Goal: Transaction & Acquisition: Purchase product/service

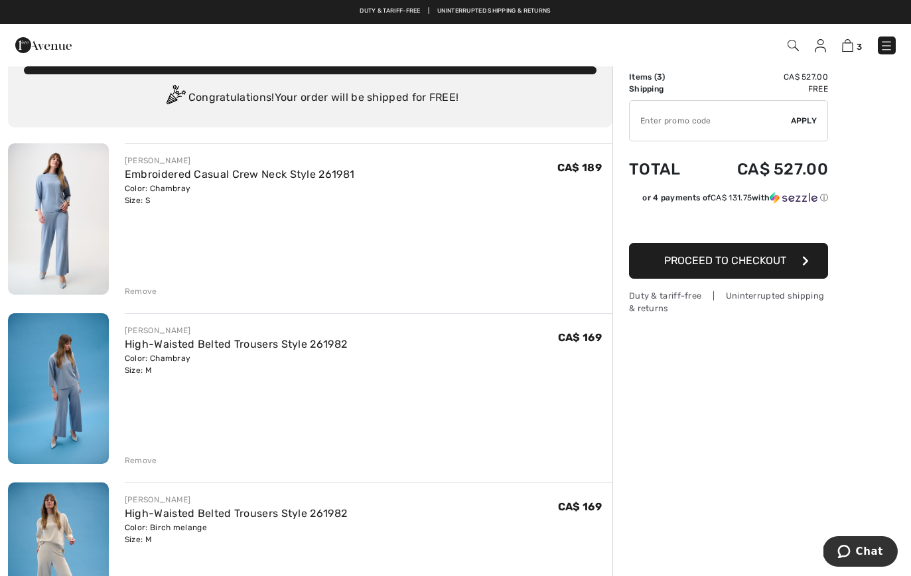
scroll to position [27, 0]
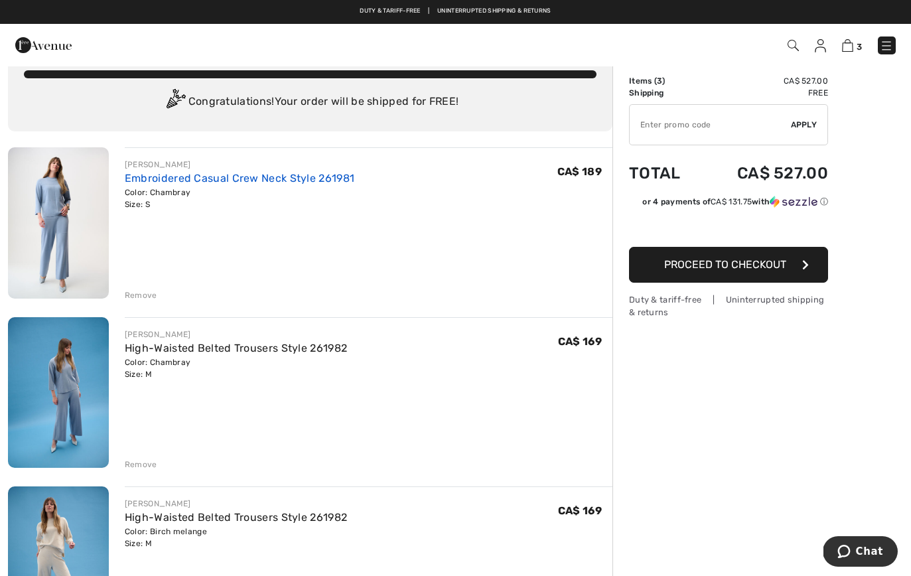
click at [301, 180] on link "Embroidered Casual Crew Neck Style 261981" at bounding box center [240, 178] width 230 height 13
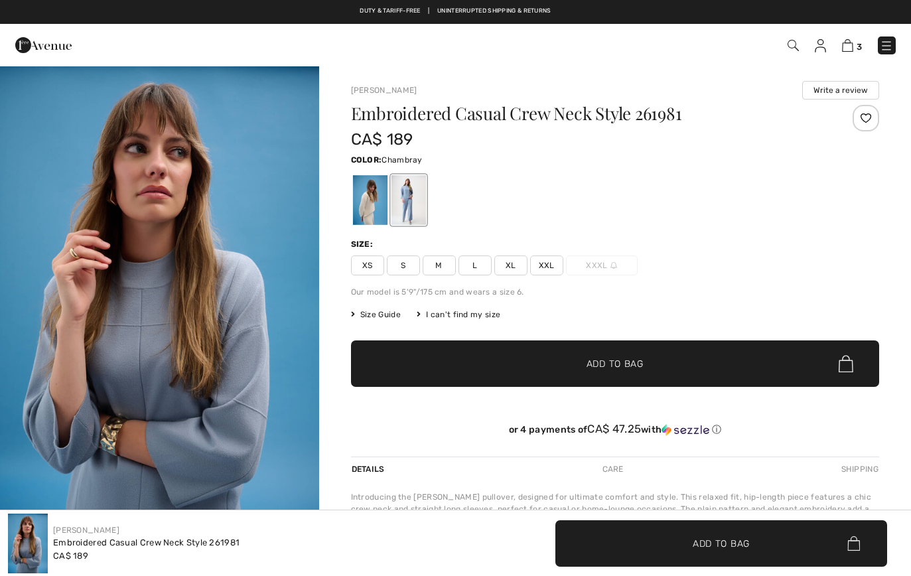
checkbox input "true"
click at [371, 213] on div at bounding box center [369, 200] width 35 height 50
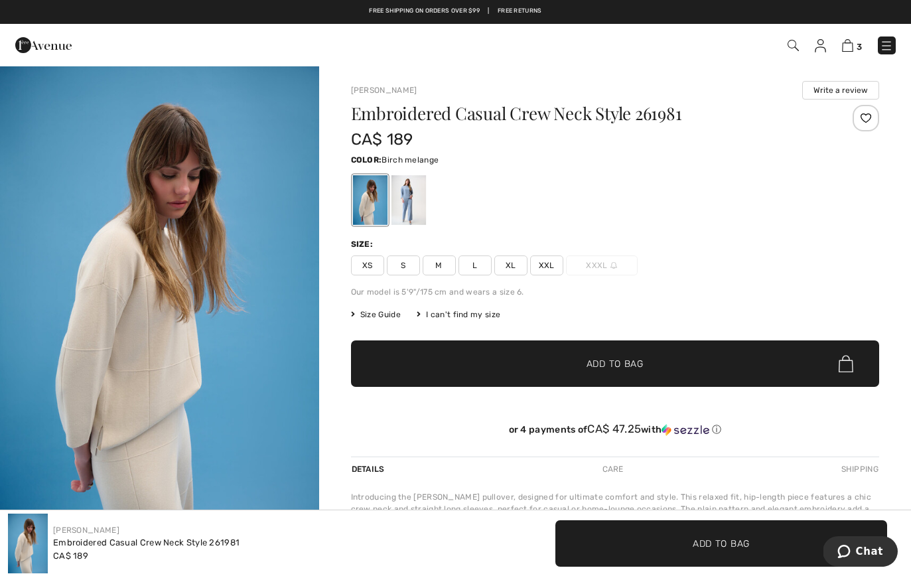
click at [411, 269] on span "S" at bounding box center [403, 265] width 33 height 20
click at [429, 375] on span "✔ Added to Bag Add to Bag" at bounding box center [615, 363] width 528 height 46
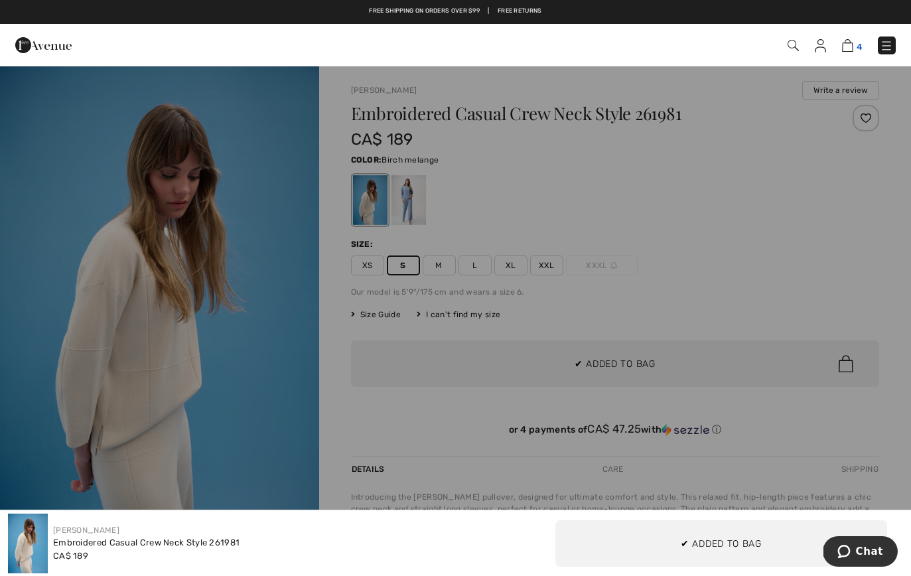
click at [850, 48] on img at bounding box center [847, 45] width 11 height 13
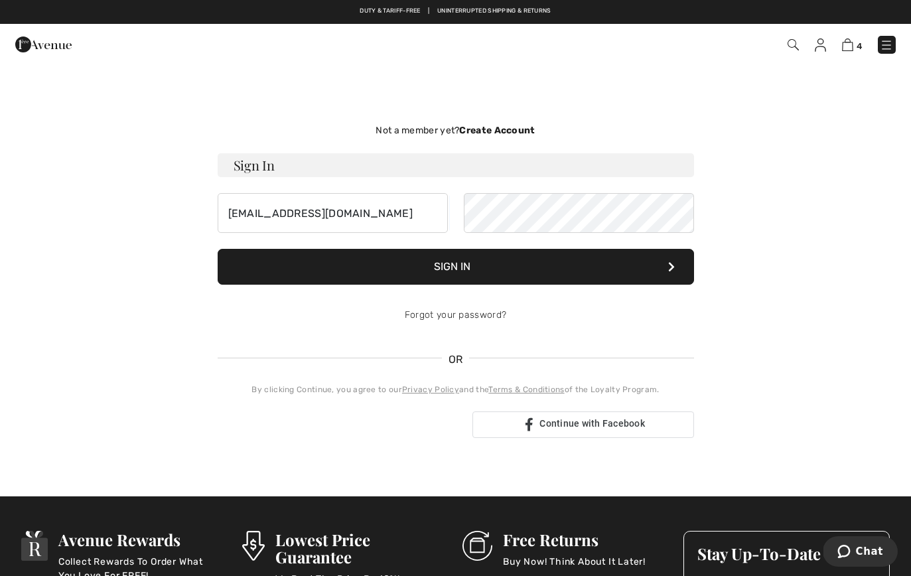
type input "adonaiyoav@icloud.com"
click at [455, 267] on button "Sign In" at bounding box center [456, 267] width 476 height 36
click at [525, 278] on button "Sign In" at bounding box center [456, 267] width 476 height 36
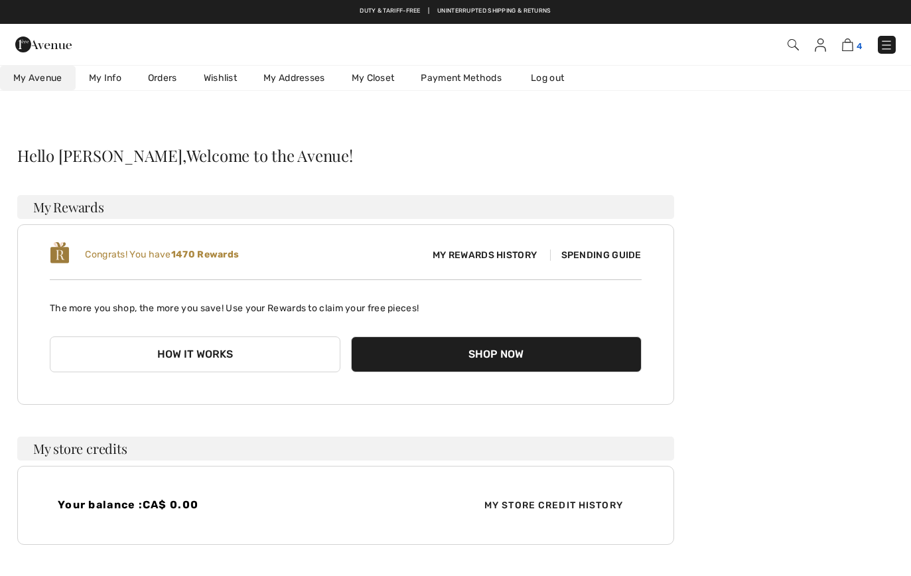
click at [854, 50] on link "4" at bounding box center [852, 44] width 20 height 16
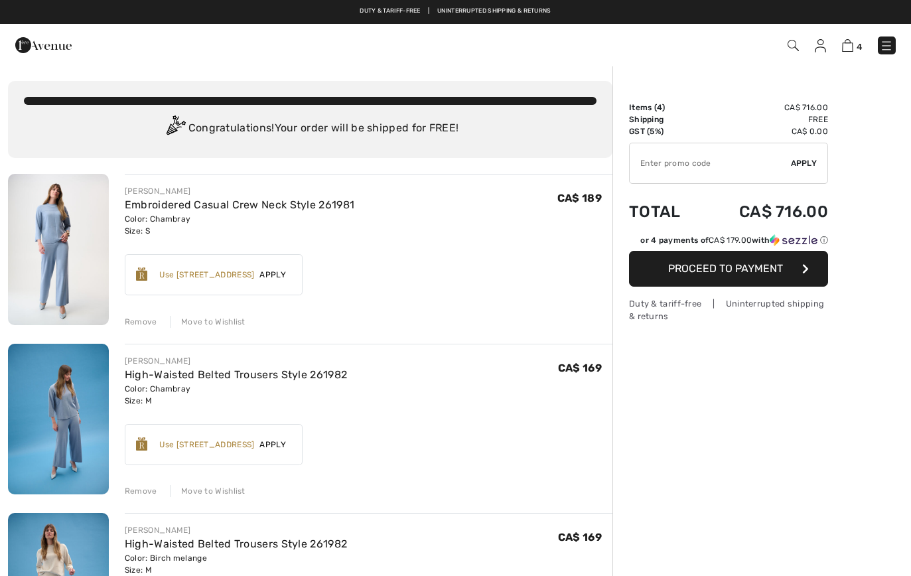
checkbox input "true"
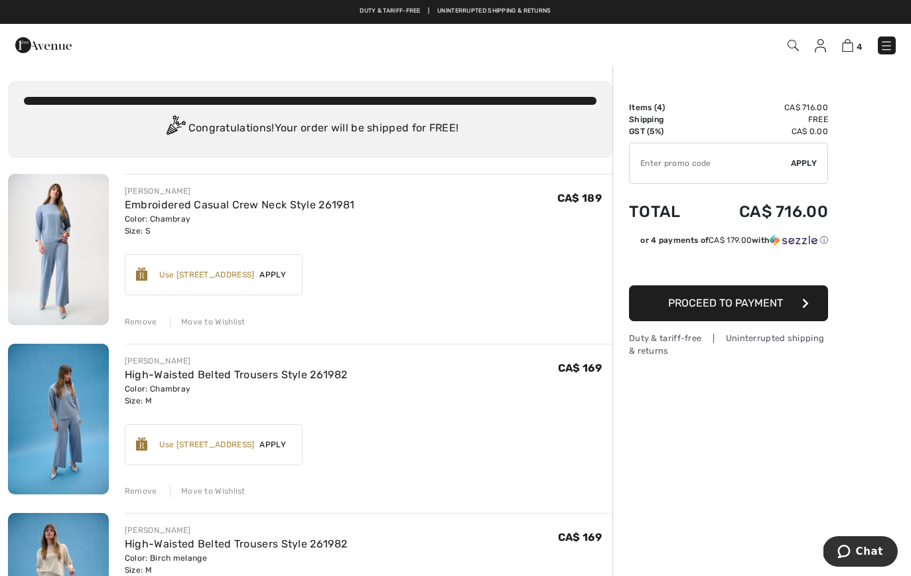
click at [237, 321] on div "Move to Wishlist" at bounding box center [208, 322] width 76 height 12
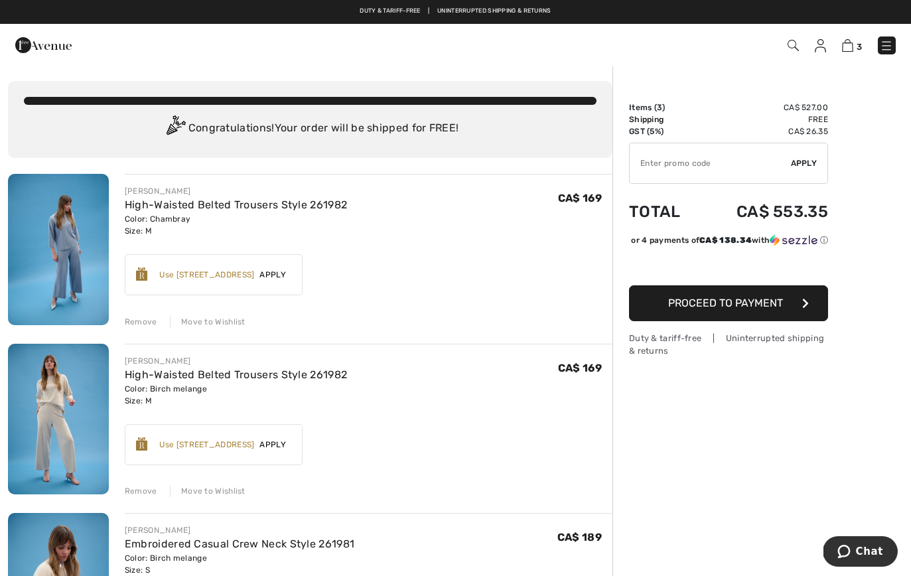
click at [231, 323] on div "Move to Wishlist" at bounding box center [208, 322] width 76 height 12
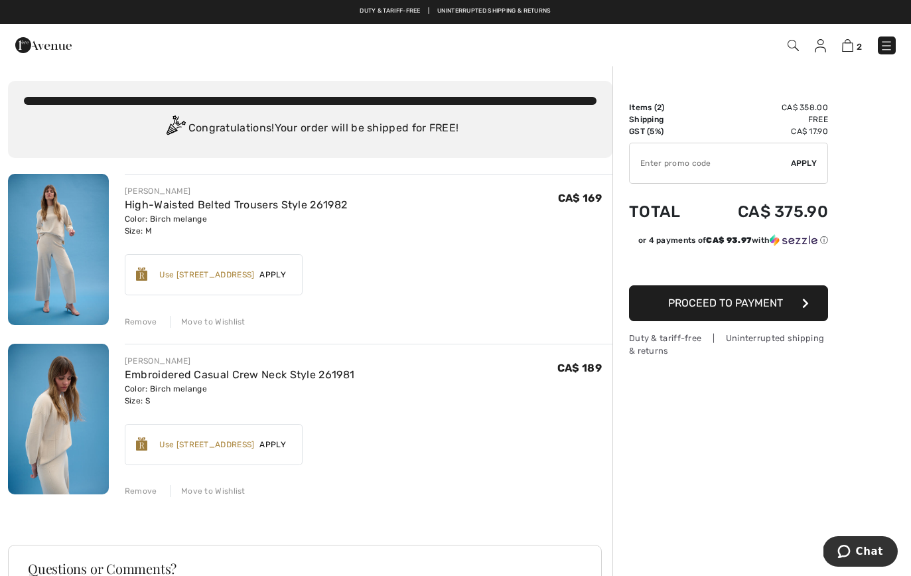
click at [232, 320] on div "Move to Wishlist" at bounding box center [208, 322] width 76 height 12
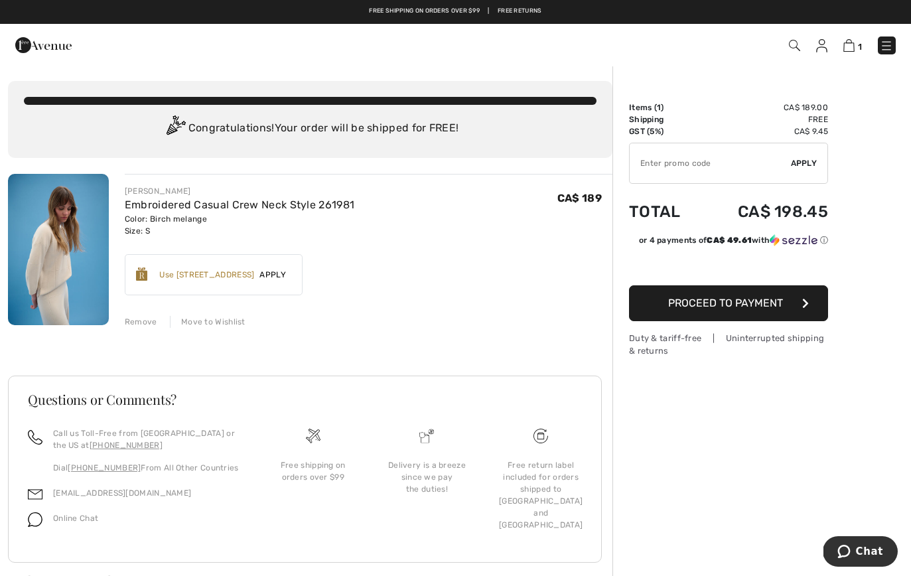
click at [216, 324] on div "Move to Wishlist" at bounding box center [208, 322] width 76 height 12
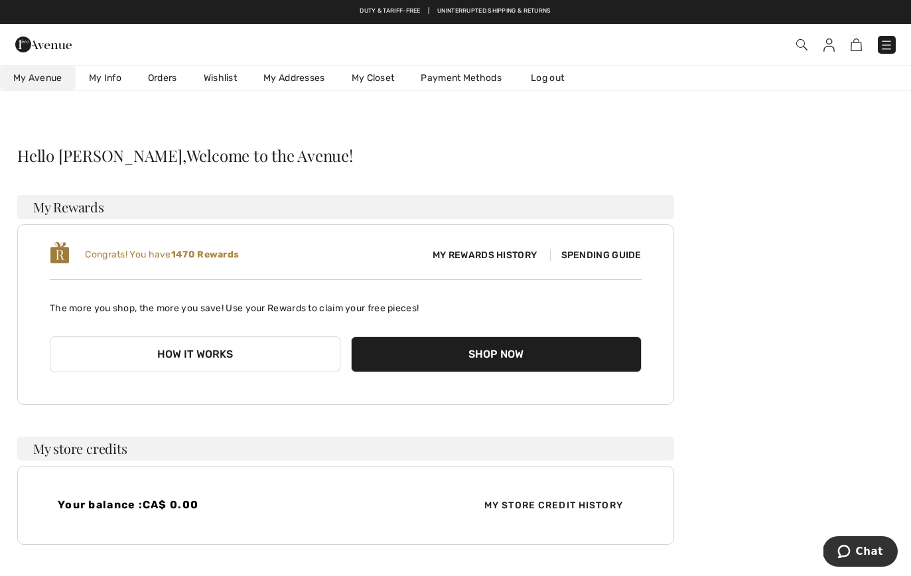
click at [894, 38] on link at bounding box center [887, 45] width 18 height 18
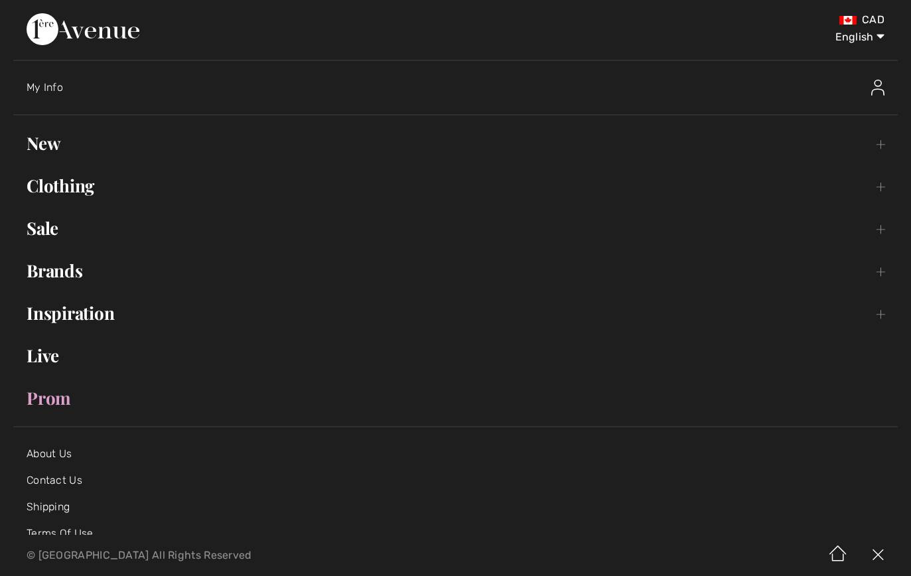
click at [50, 195] on link "Clothing Toggle submenu" at bounding box center [455, 185] width 885 height 29
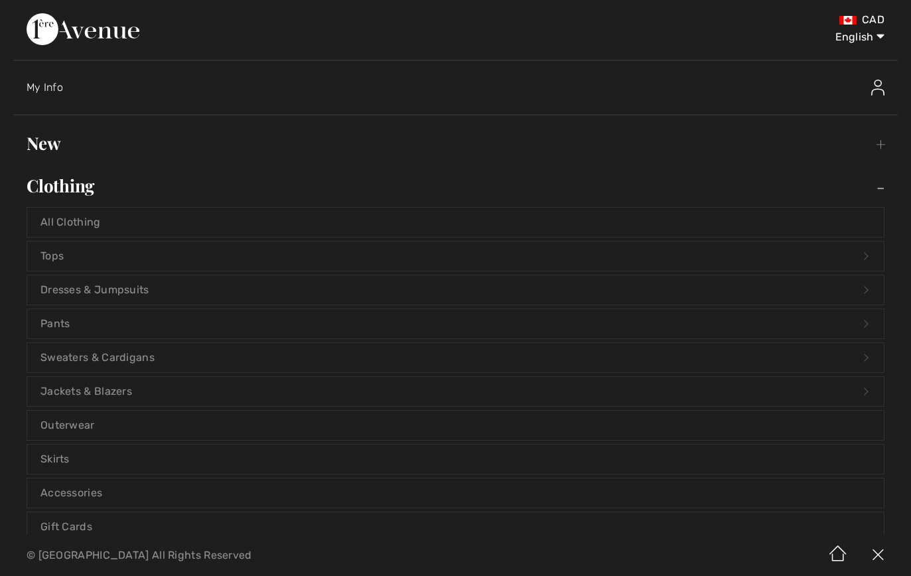
click at [52, 186] on link "Clothing Toggle submenu" at bounding box center [455, 185] width 885 height 29
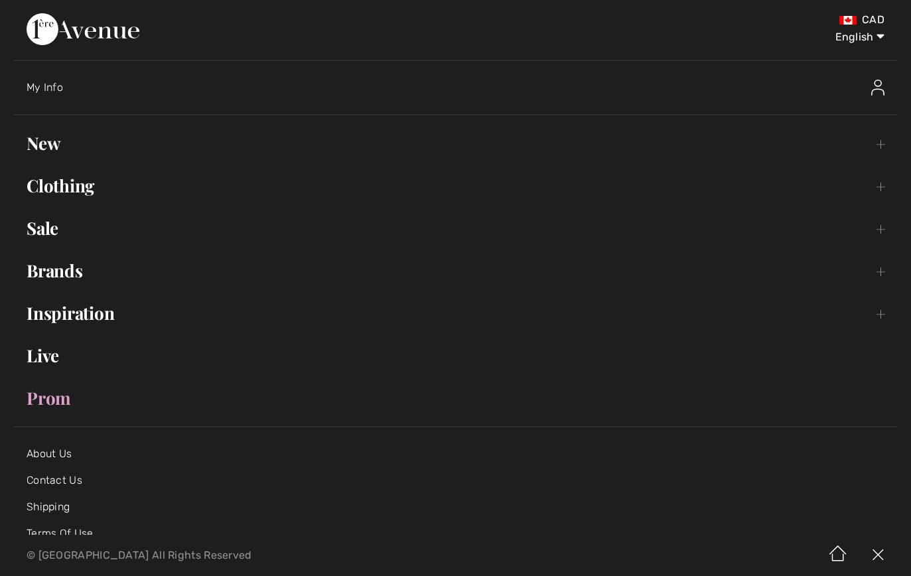
click at [44, 225] on link "Sale Toggle submenu" at bounding box center [455, 228] width 885 height 29
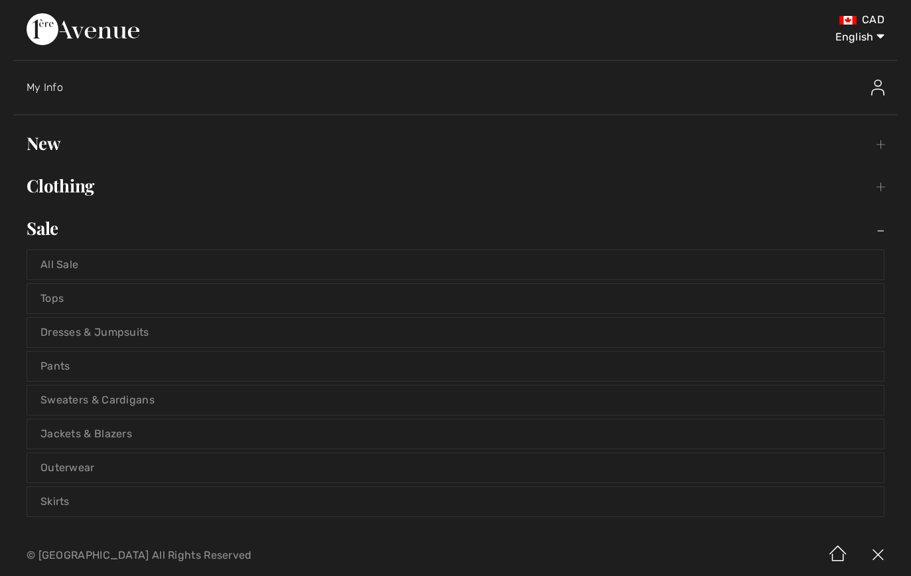
click at [55, 185] on link "Clothing Toggle submenu" at bounding box center [455, 185] width 885 height 29
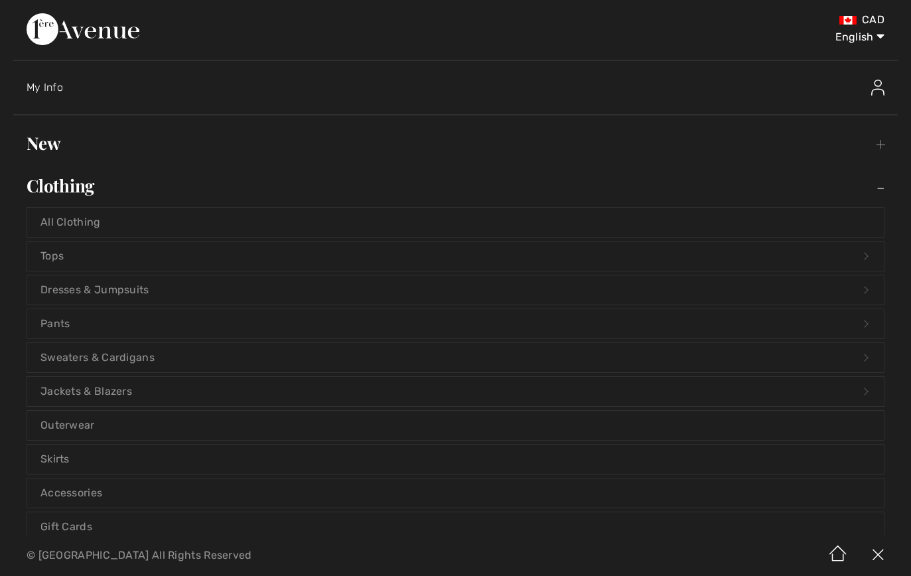
click at [62, 220] on link "All Clothing" at bounding box center [455, 222] width 857 height 29
click at [53, 141] on link "New Toggle submenu" at bounding box center [455, 143] width 885 height 29
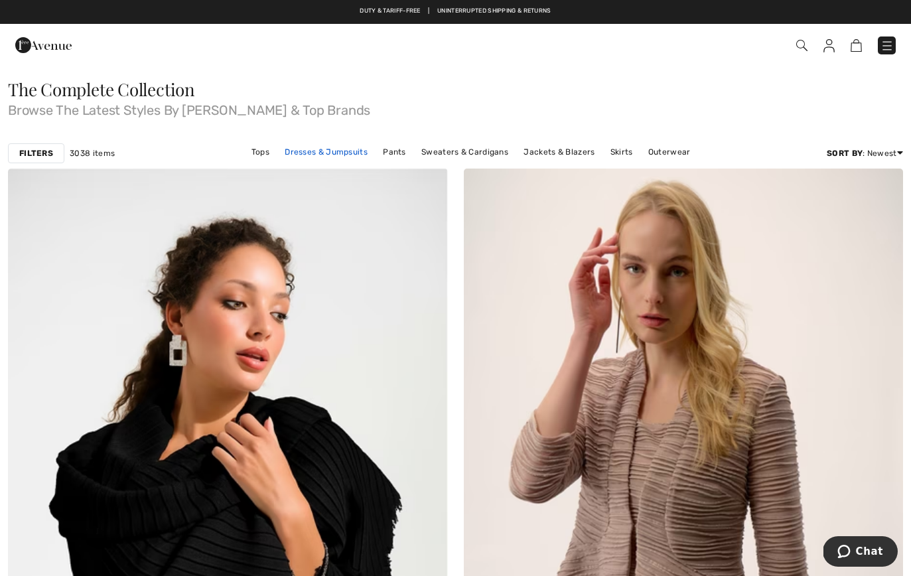
click at [340, 151] on link "Dresses & Jumpsuits" at bounding box center [326, 151] width 96 height 17
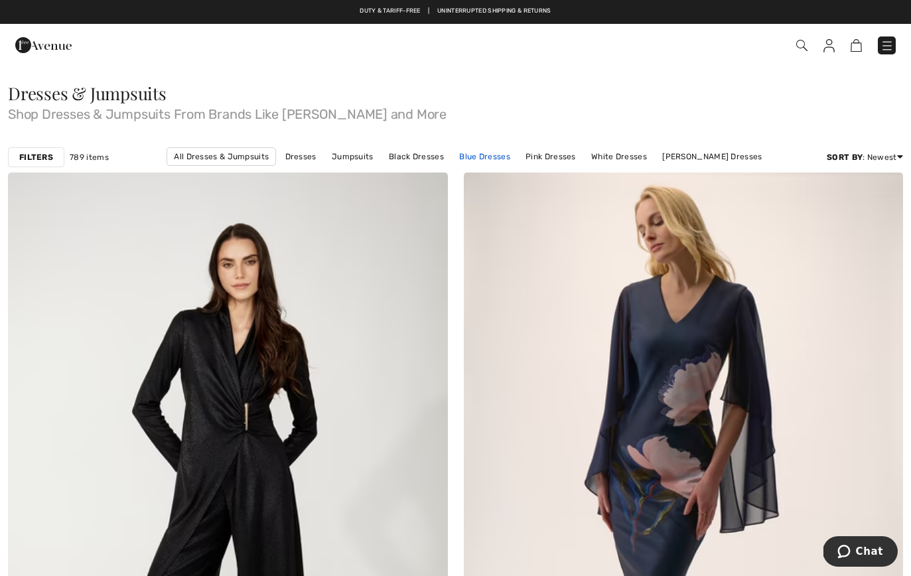
click at [453, 158] on link "Blue Dresses" at bounding box center [485, 156] width 64 height 17
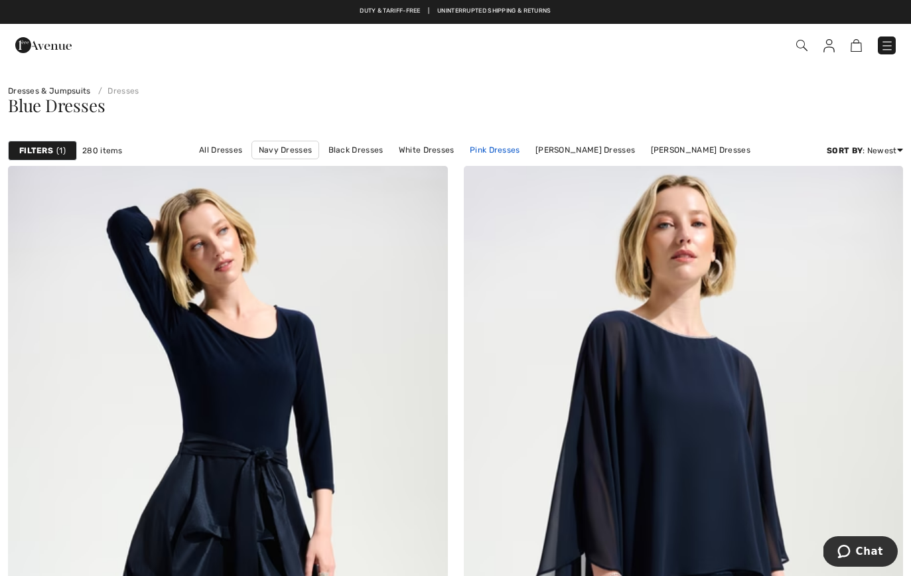
click at [463, 156] on link "Pink Dresses" at bounding box center [495, 149] width 64 height 17
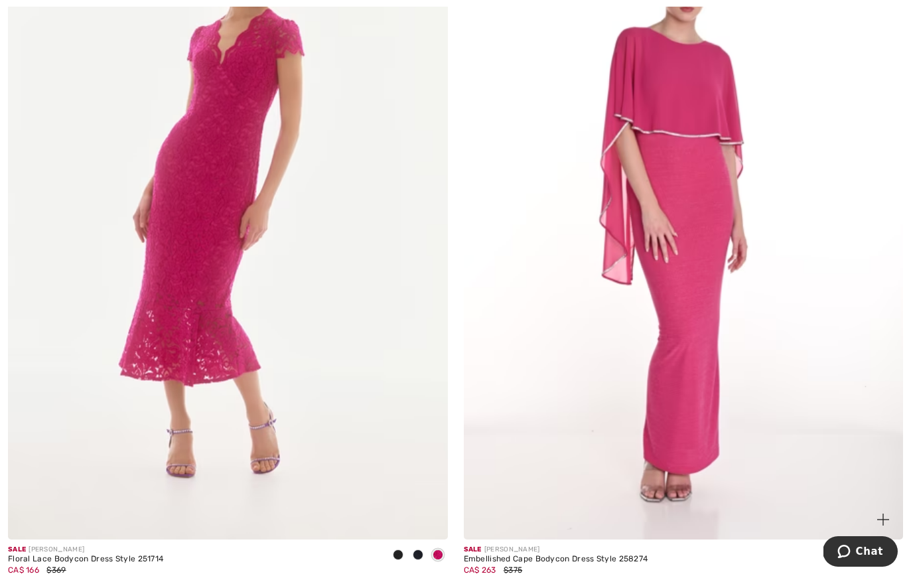
scroll to position [6217, 0]
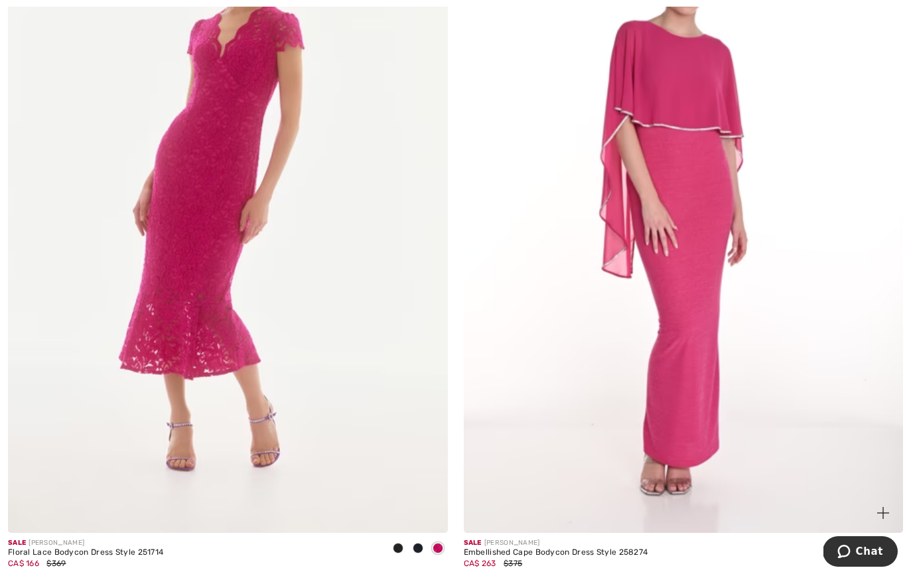
click at [699, 238] on img at bounding box center [684, 204] width 440 height 660
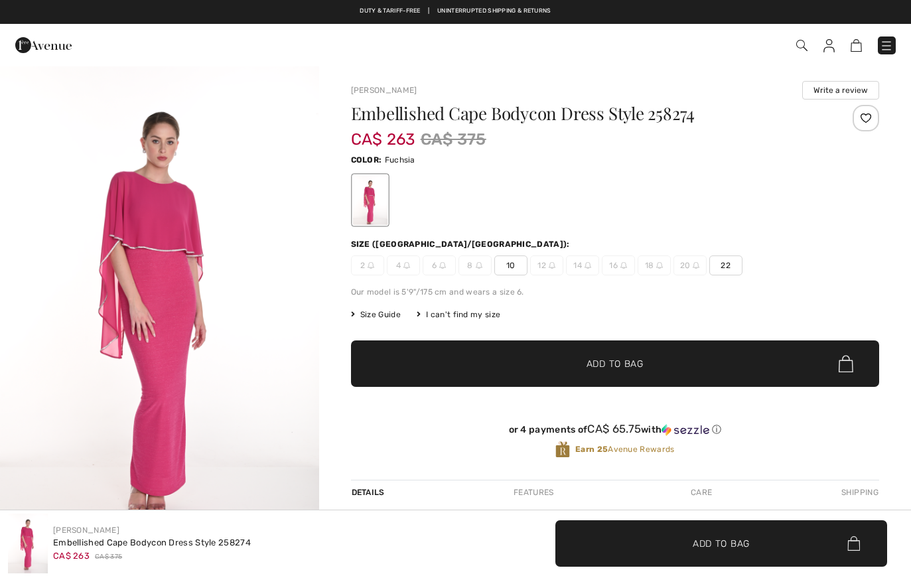
checkbox input "true"
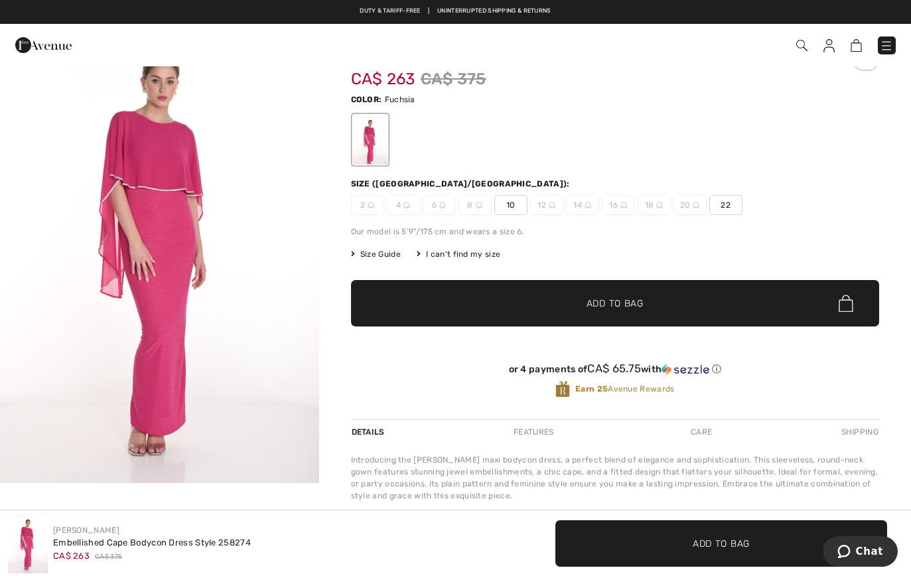
scroll to position [41, 0]
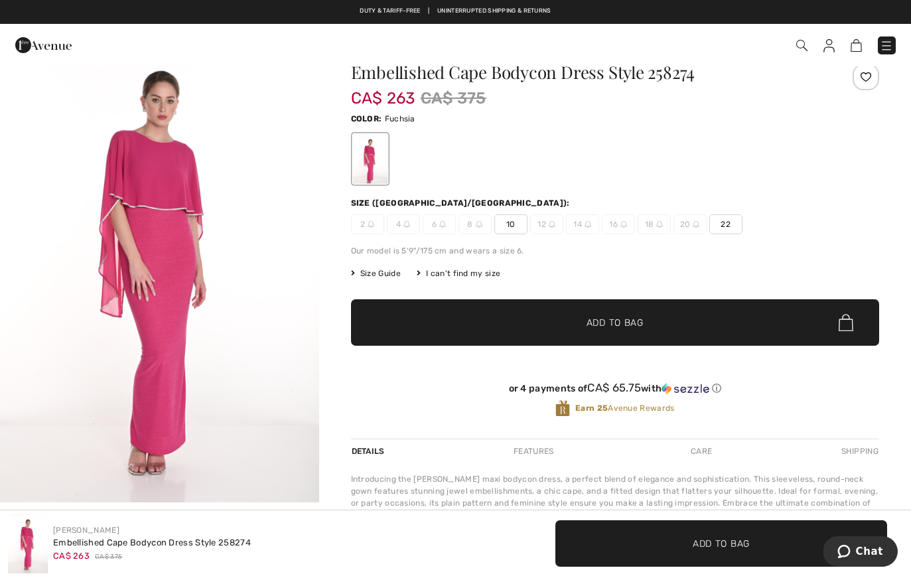
click at [174, 280] on img "1 / 1" at bounding box center [159, 263] width 319 height 478
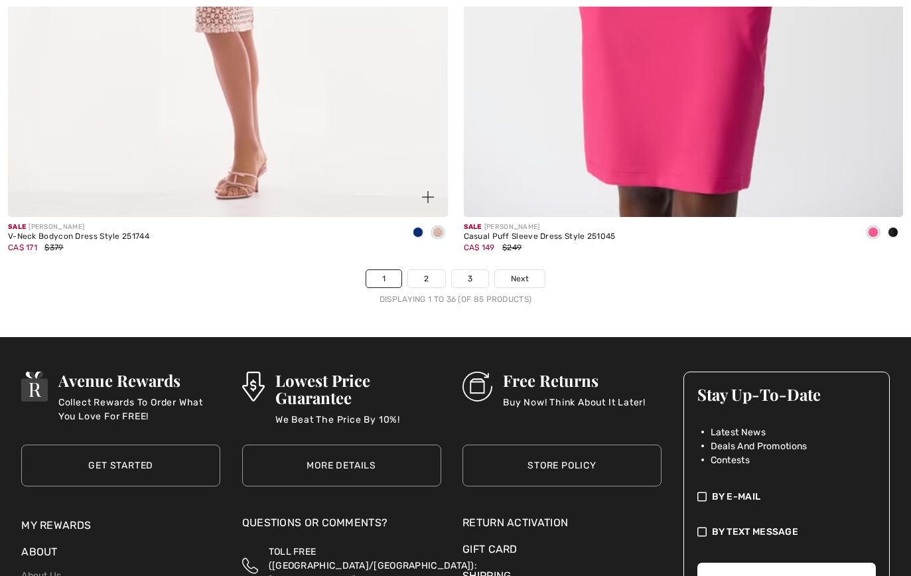
scroll to position [13135, 0]
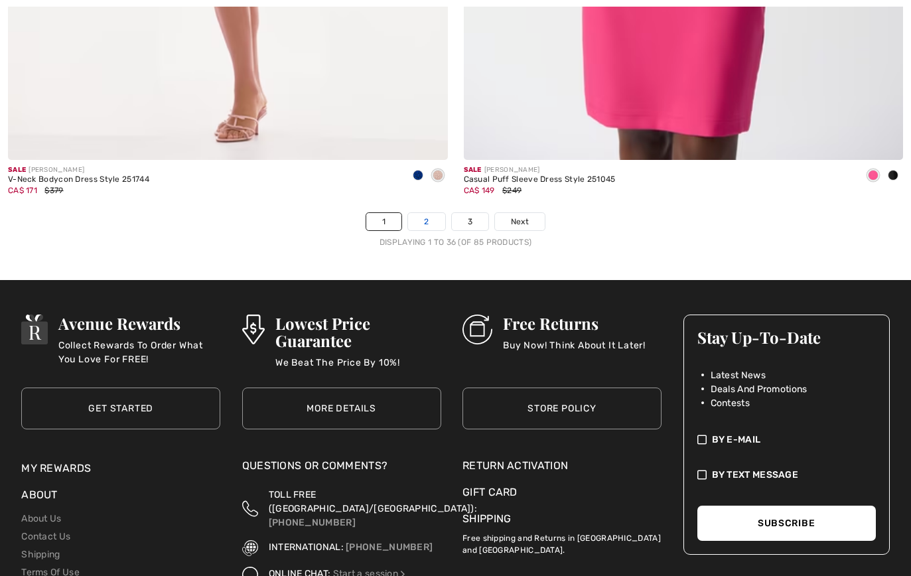
click at [424, 213] on link "2" at bounding box center [426, 221] width 36 height 17
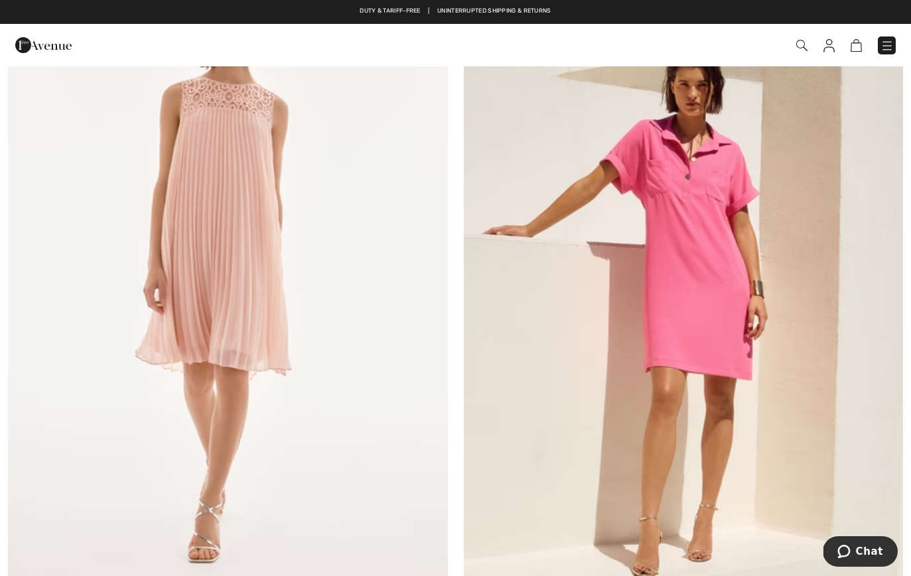
scroll to position [208, 0]
click at [632, 303] on img at bounding box center [684, 288] width 440 height 660
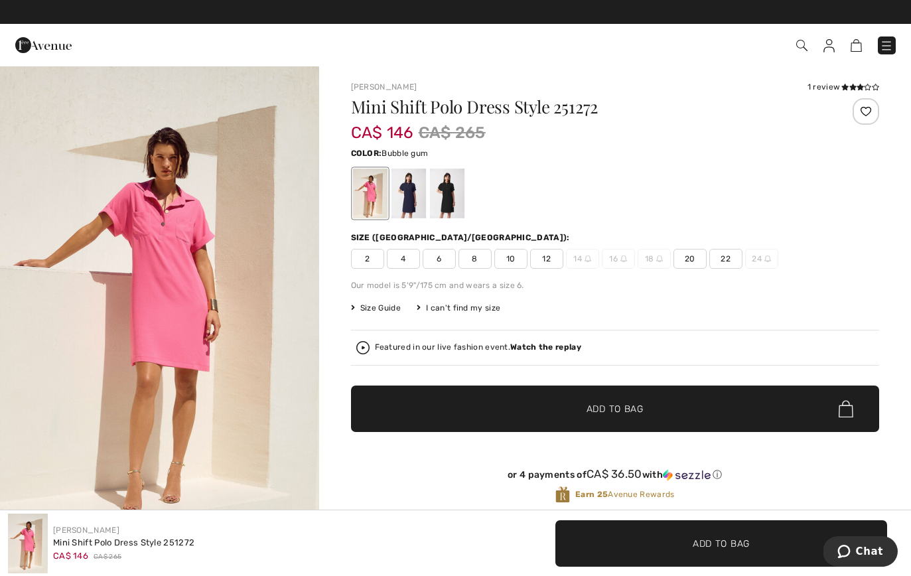
click at [475, 263] on span "8" at bounding box center [475, 259] width 33 height 20
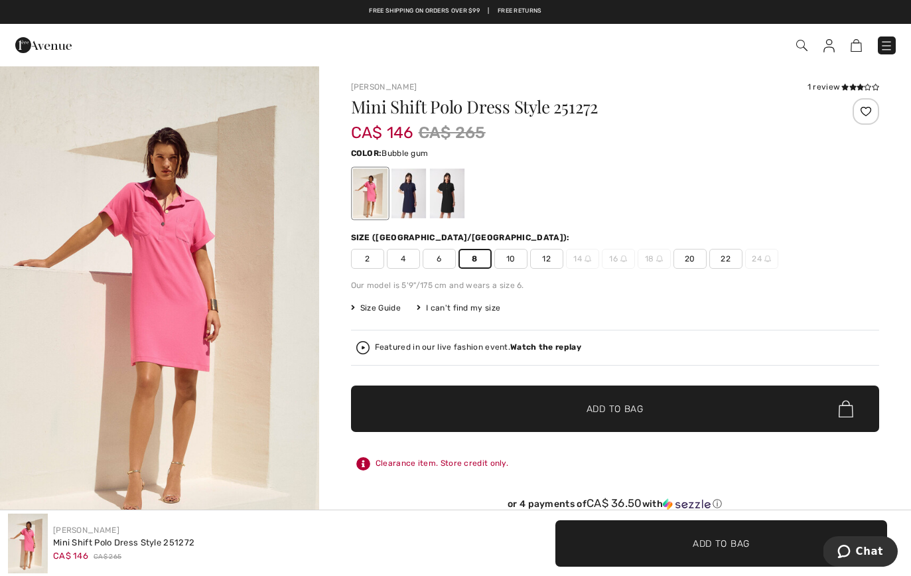
click at [443, 403] on span "✔ Added to Bag Add to Bag" at bounding box center [615, 409] width 528 height 46
click at [849, 44] on img at bounding box center [848, 45] width 11 height 13
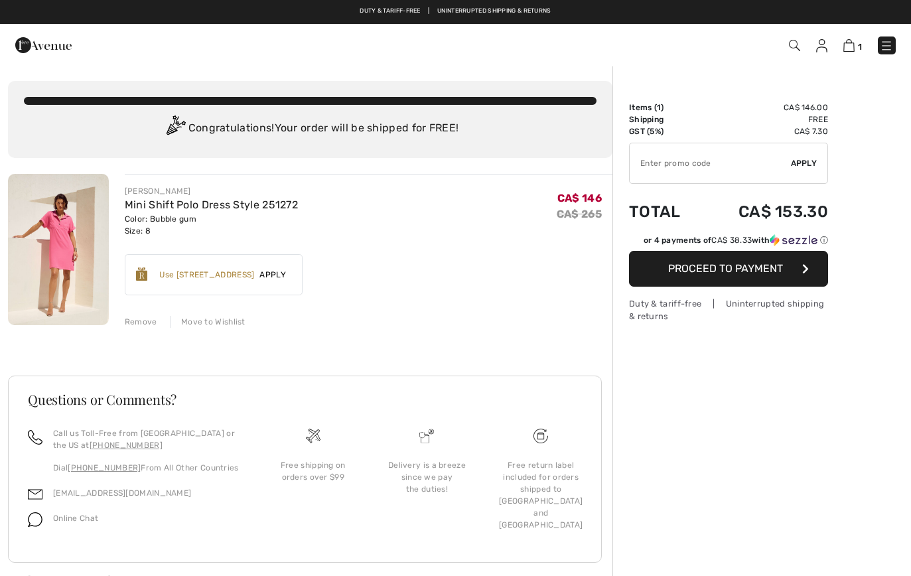
checkbox input "true"
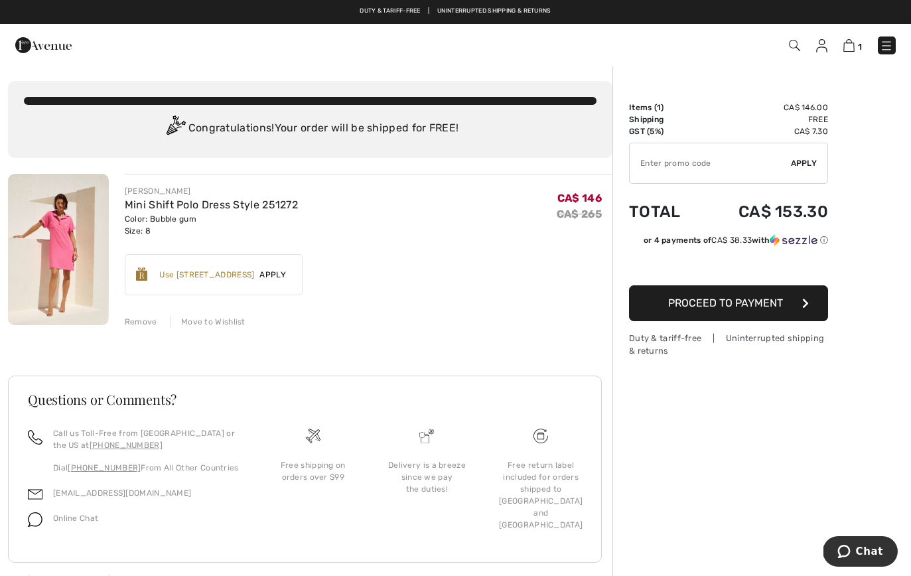
click at [217, 320] on div "Move to Wishlist" at bounding box center [208, 322] width 76 height 12
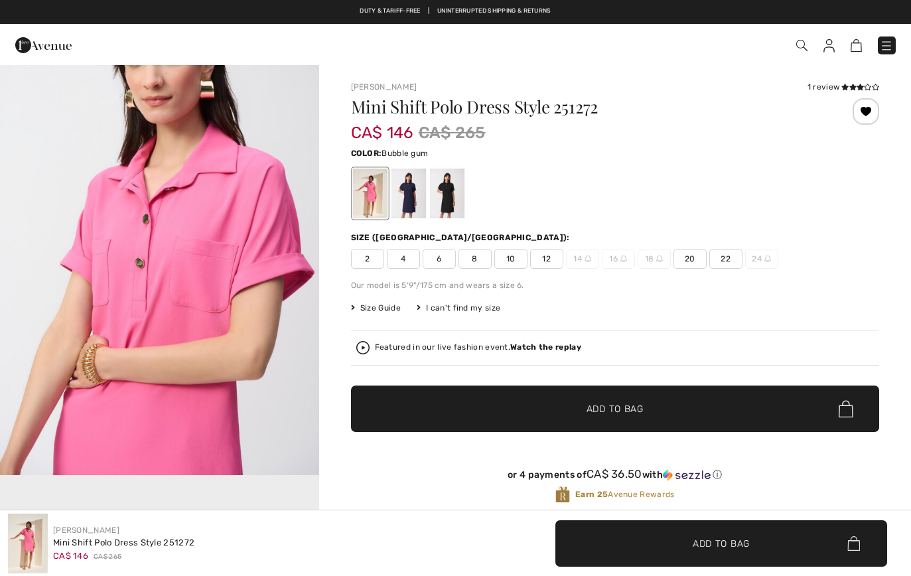
scroll to position [560, 0]
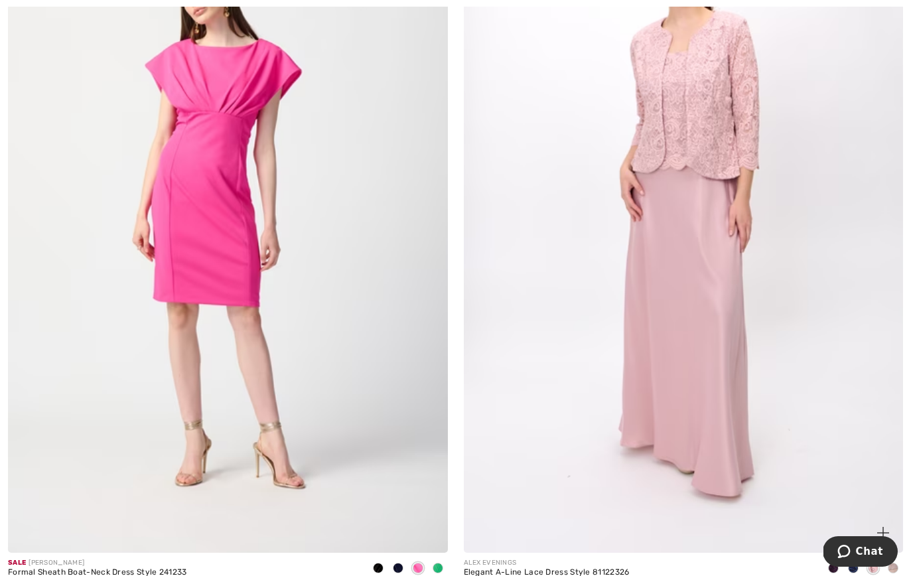
scroll to position [6953, 0]
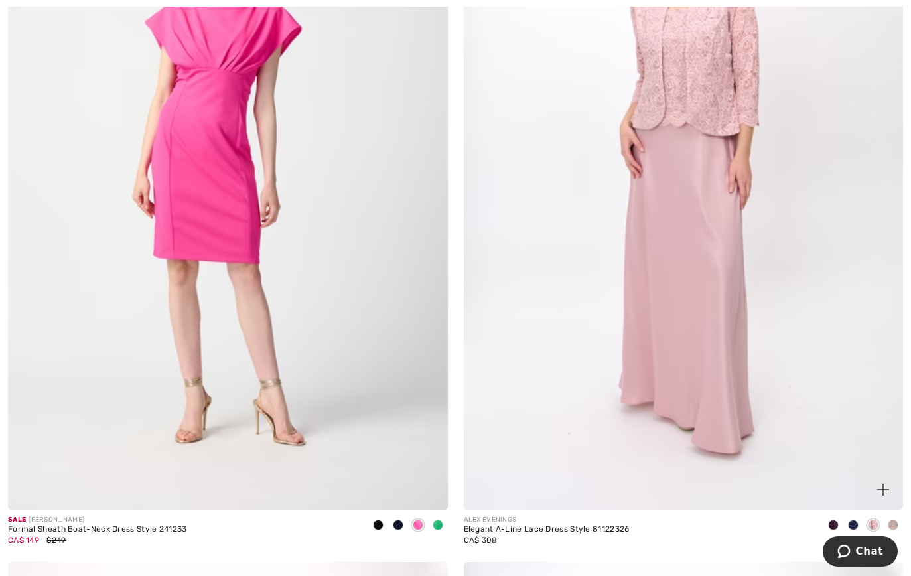
click at [656, 364] on img at bounding box center [684, 180] width 440 height 660
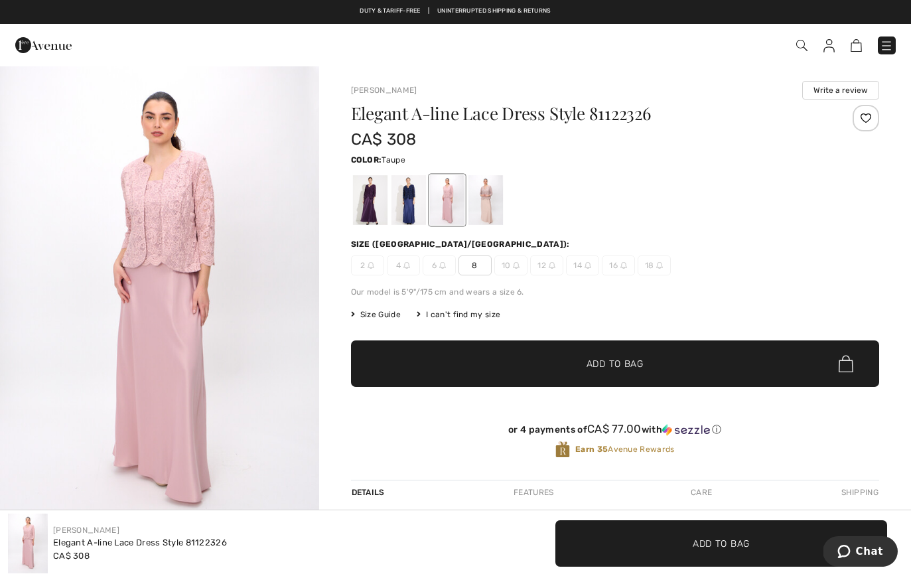
click at [488, 201] on div at bounding box center [485, 200] width 35 height 50
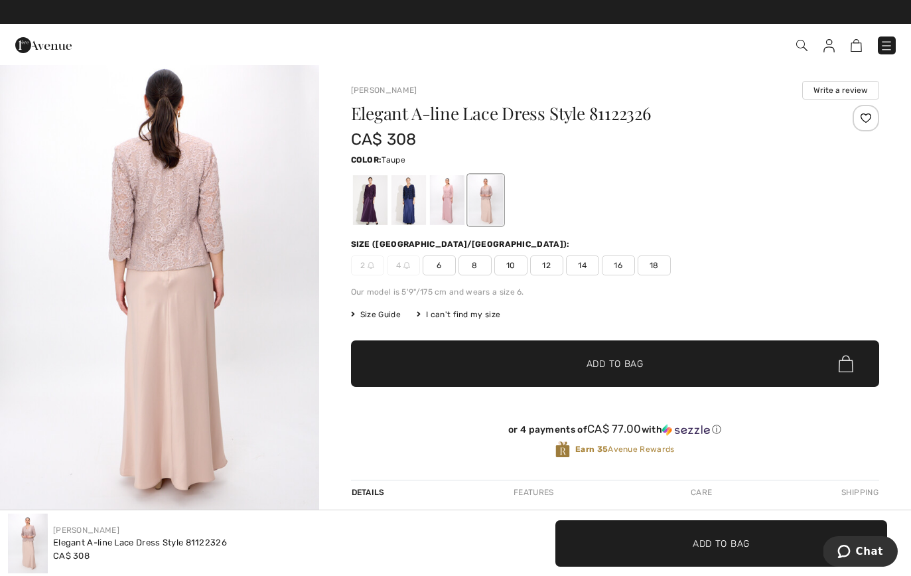
scroll to position [1932, 0]
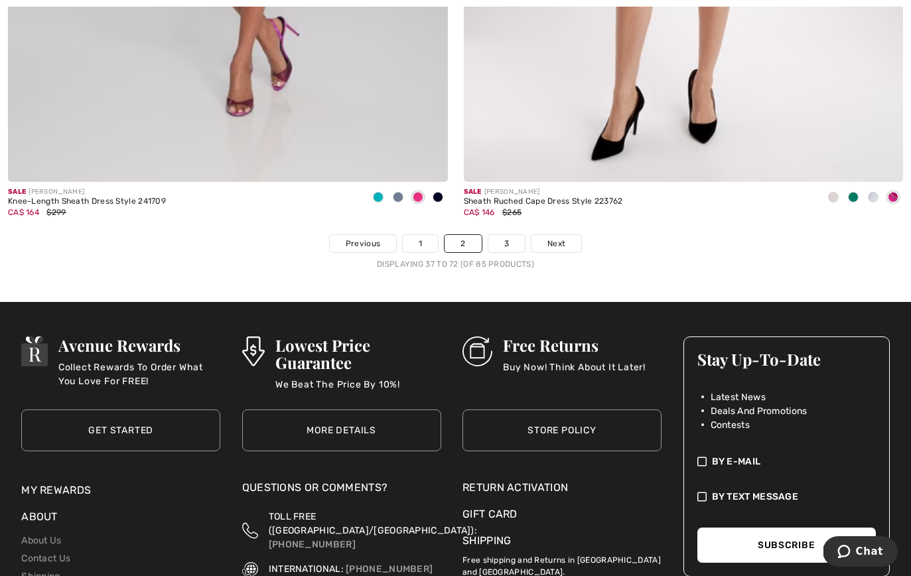
scroll to position [13127, 0]
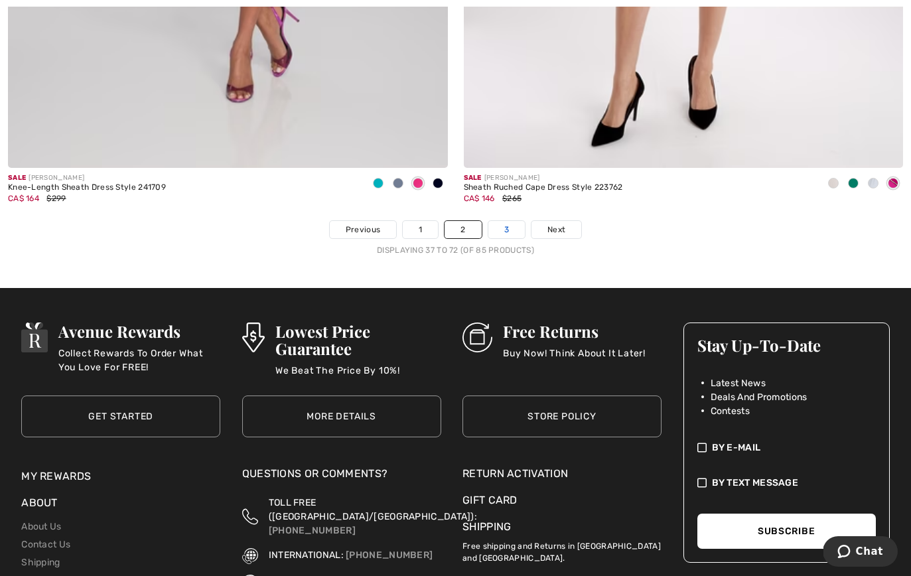
click at [509, 221] on link "3" at bounding box center [506, 229] width 36 height 17
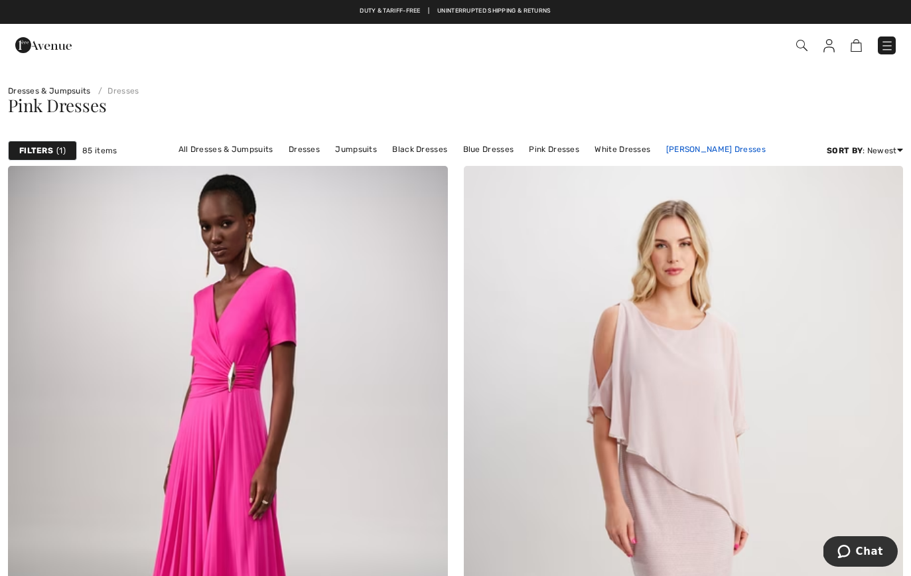
click at [664, 147] on link "[PERSON_NAME] Dresses" at bounding box center [716, 149] width 113 height 17
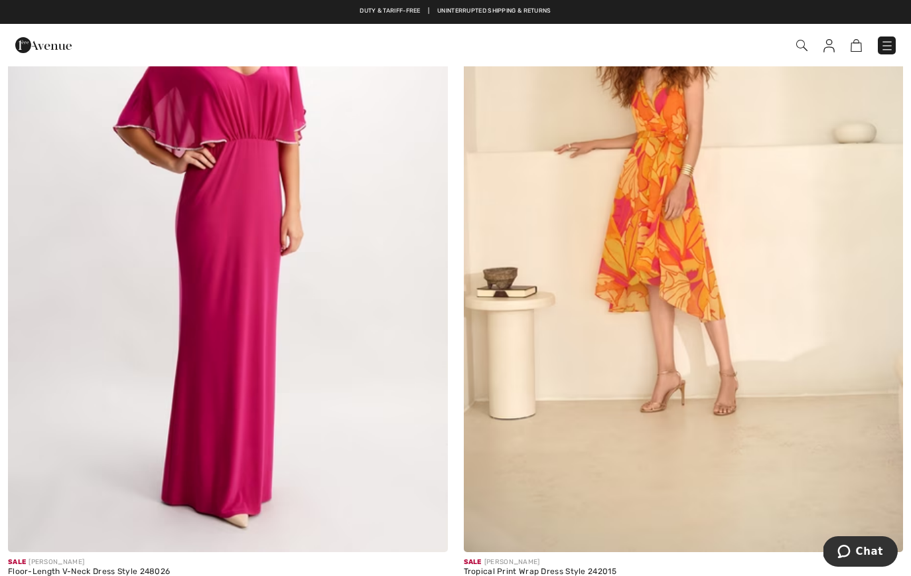
scroll to position [10461, 0]
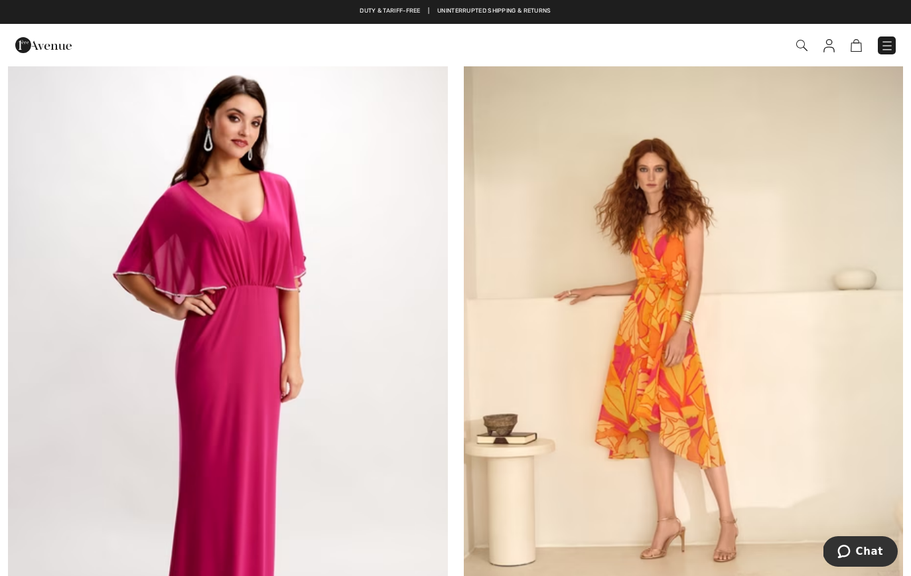
click at [888, 48] on img at bounding box center [887, 45] width 13 height 13
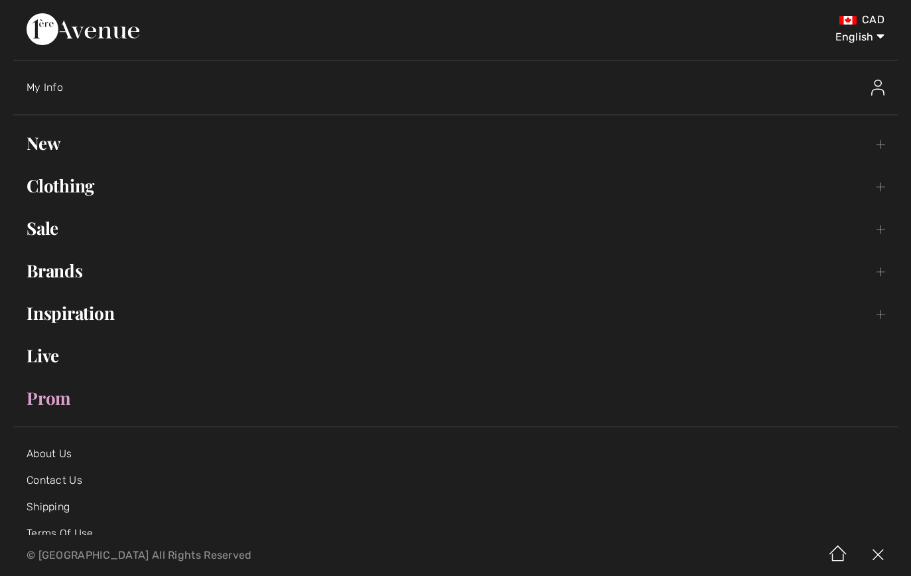
click at [38, 144] on link "New Toggle submenu" at bounding box center [455, 143] width 885 height 29
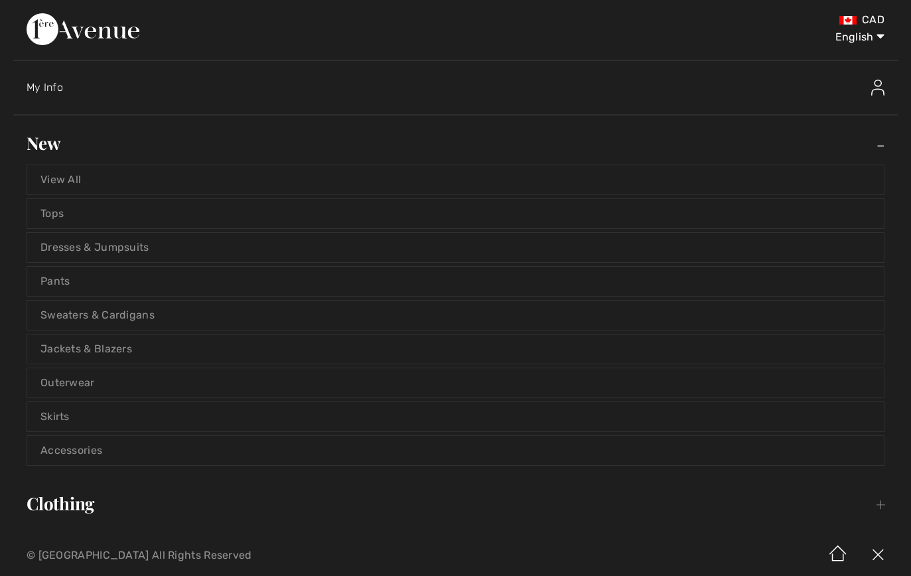
click at [67, 346] on link "Jackets & Blazers" at bounding box center [455, 348] width 857 height 29
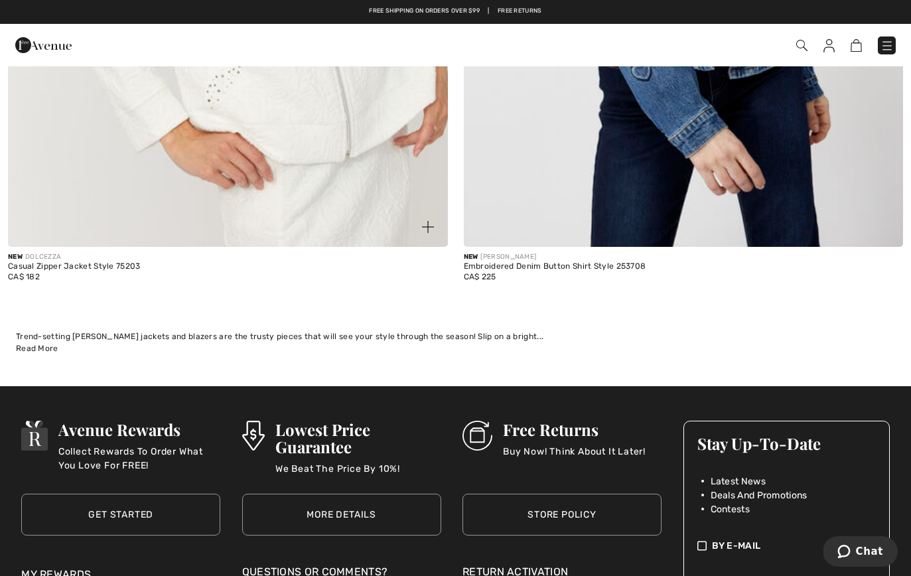
scroll to position [10150, 0]
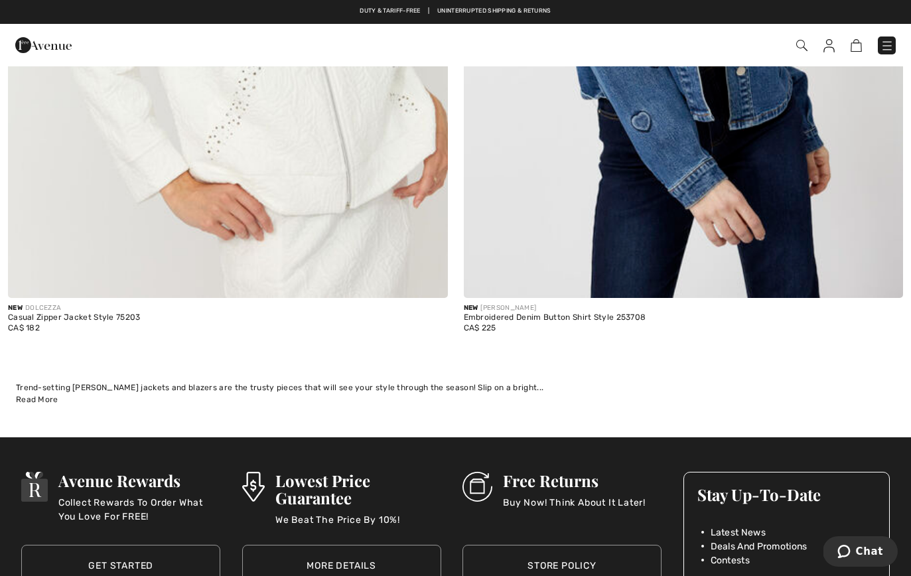
click at [888, 44] on img at bounding box center [887, 45] width 13 height 13
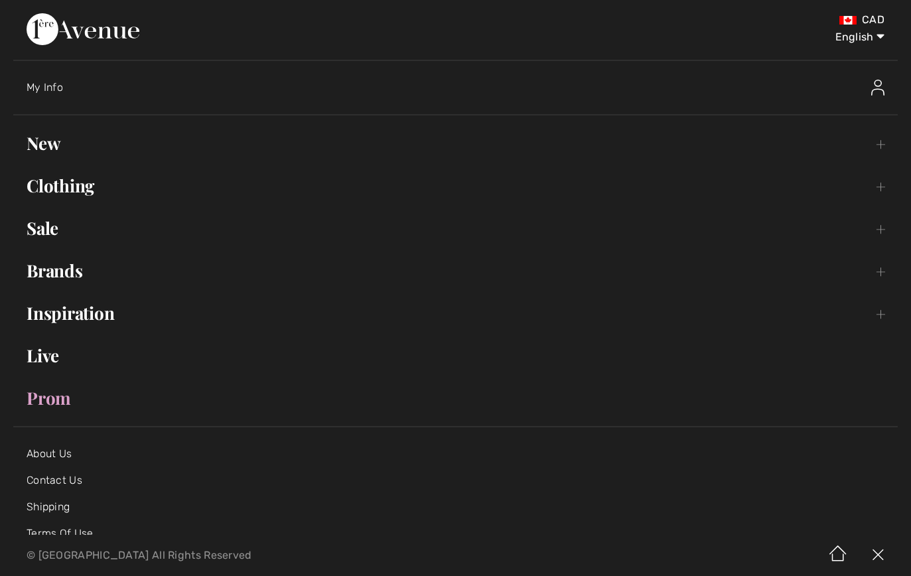
click at [40, 226] on link "Sale Toggle submenu" at bounding box center [455, 228] width 885 height 29
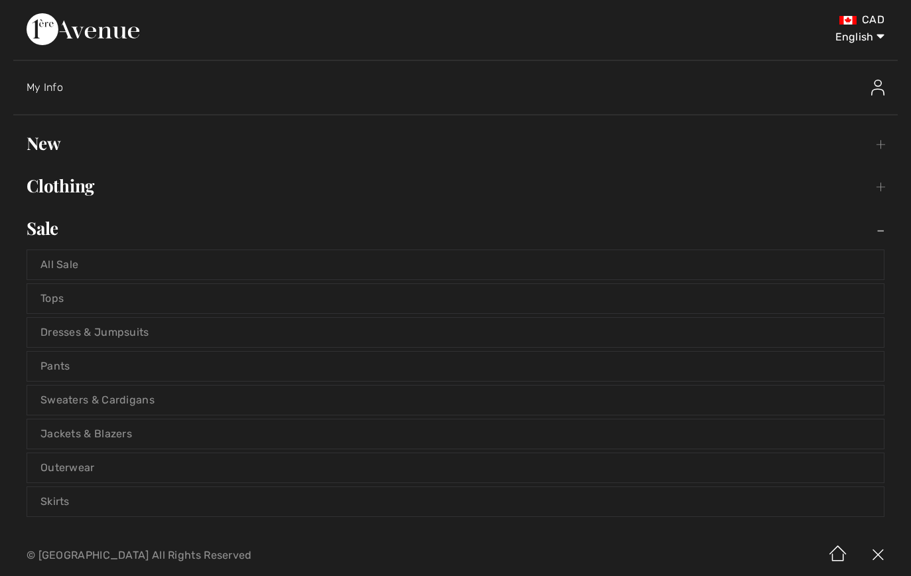
click at [68, 462] on link "Outerwear" at bounding box center [455, 467] width 857 height 29
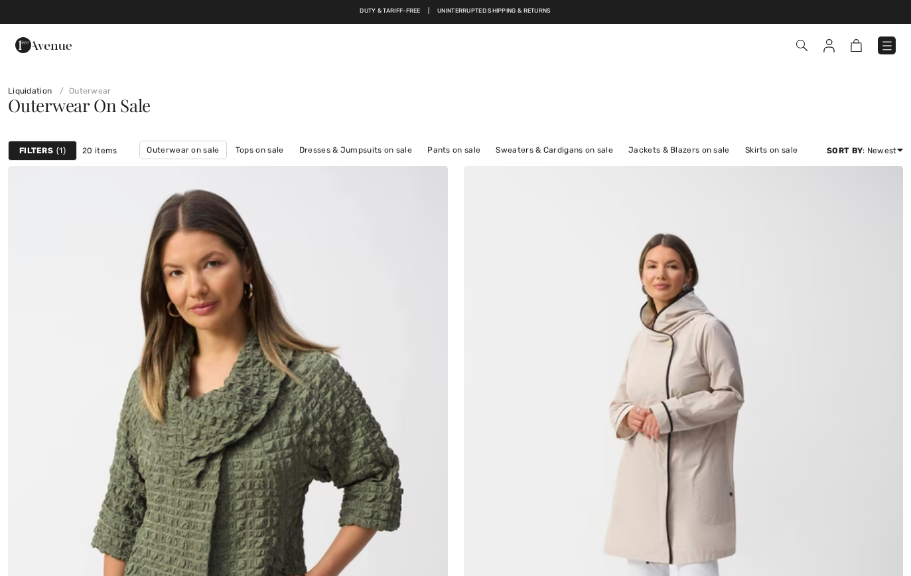
checkbox input "true"
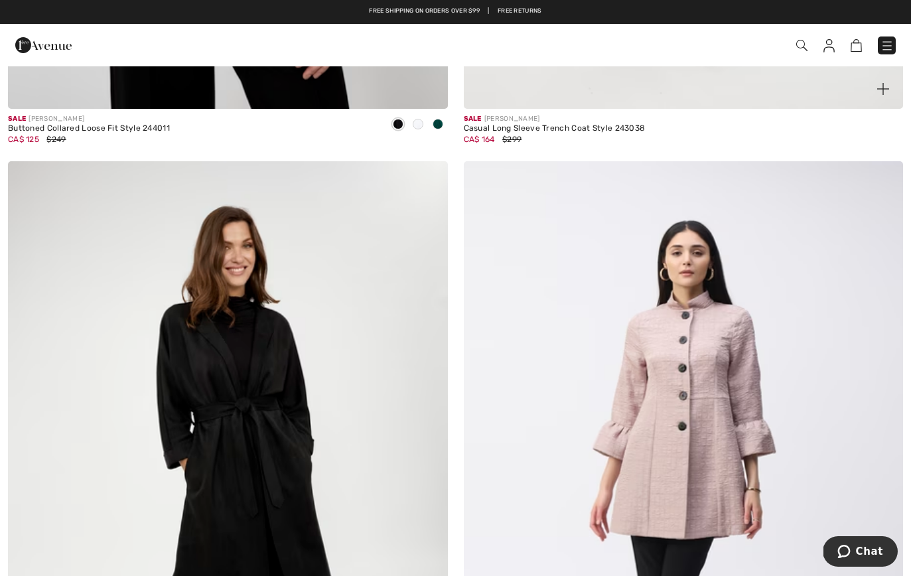
scroll to position [2023, 0]
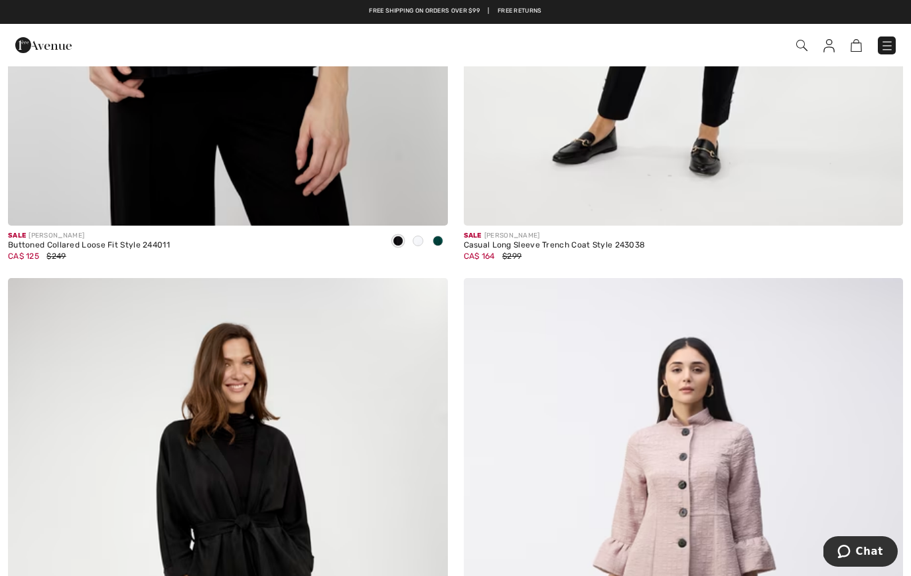
click at [832, 49] on img at bounding box center [828, 45] width 11 height 13
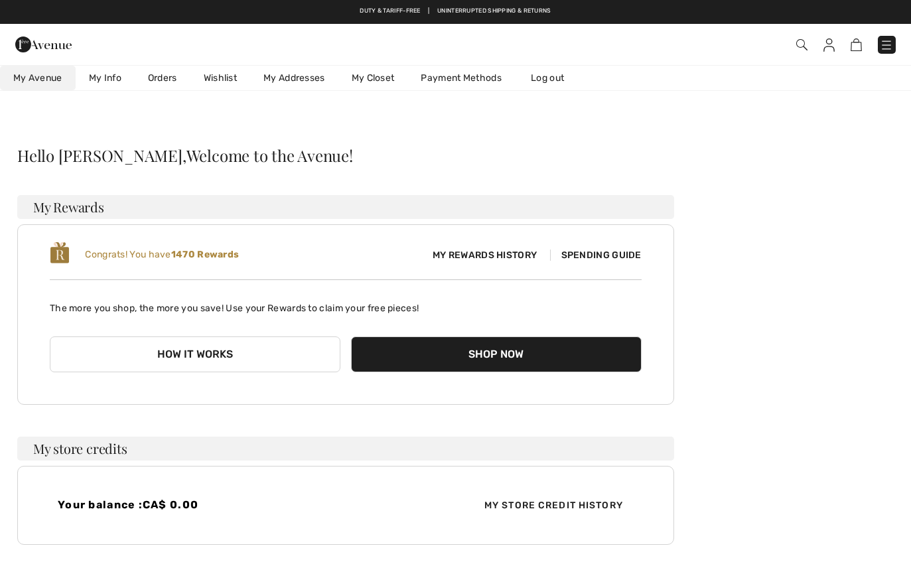
checkbox input "true"
click at [553, 77] on link "Log out" at bounding box center [554, 78] width 73 height 25
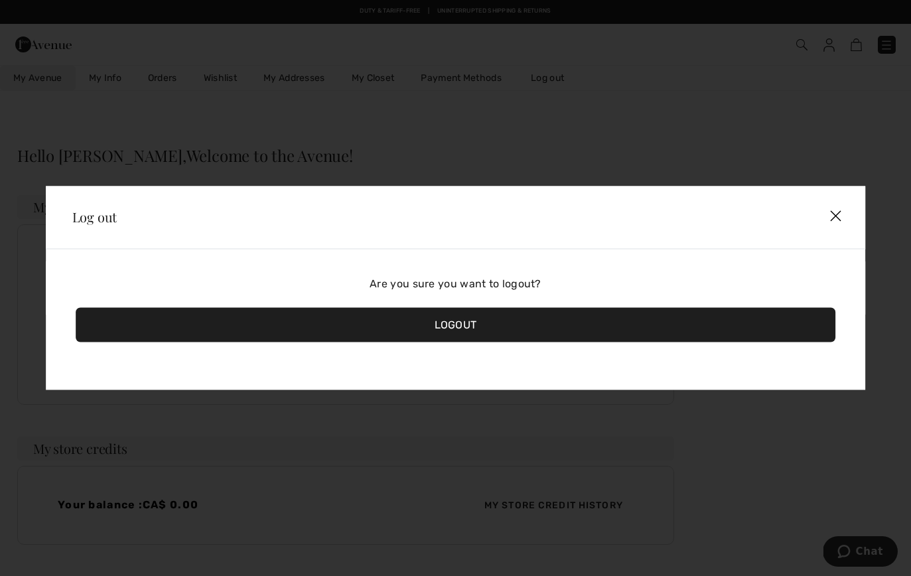
click at [420, 324] on div "Logout" at bounding box center [456, 325] width 760 height 35
